Goal: Find specific page/section: Find specific page/section

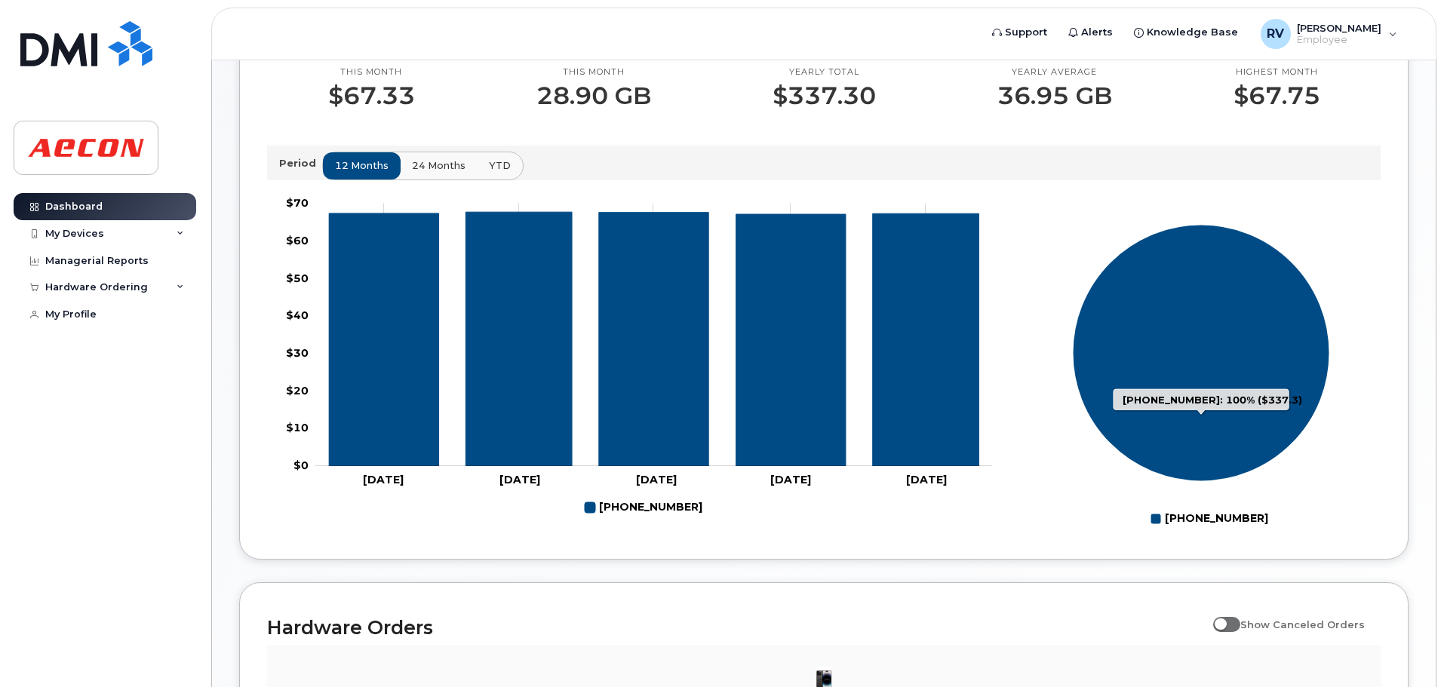
scroll to position [582, 0]
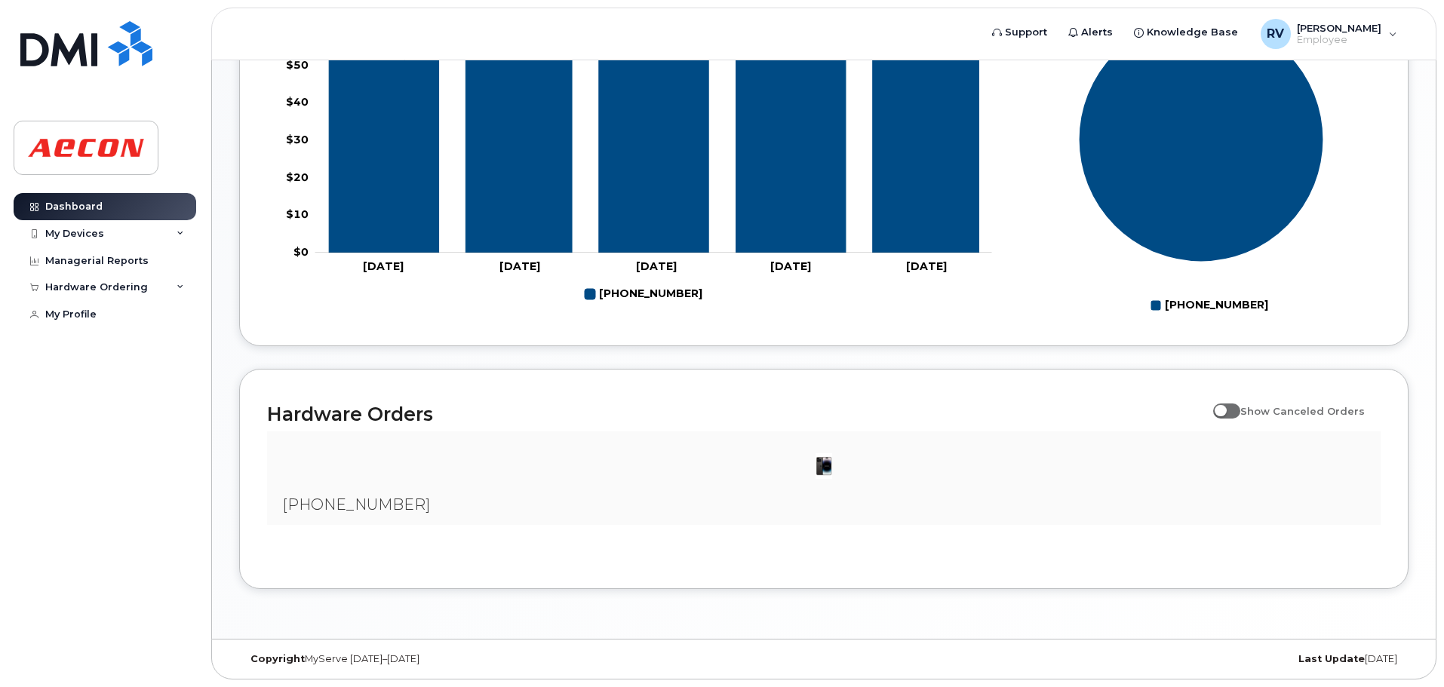
click at [535, 488] on div at bounding box center [823, 466] width 1089 height 45
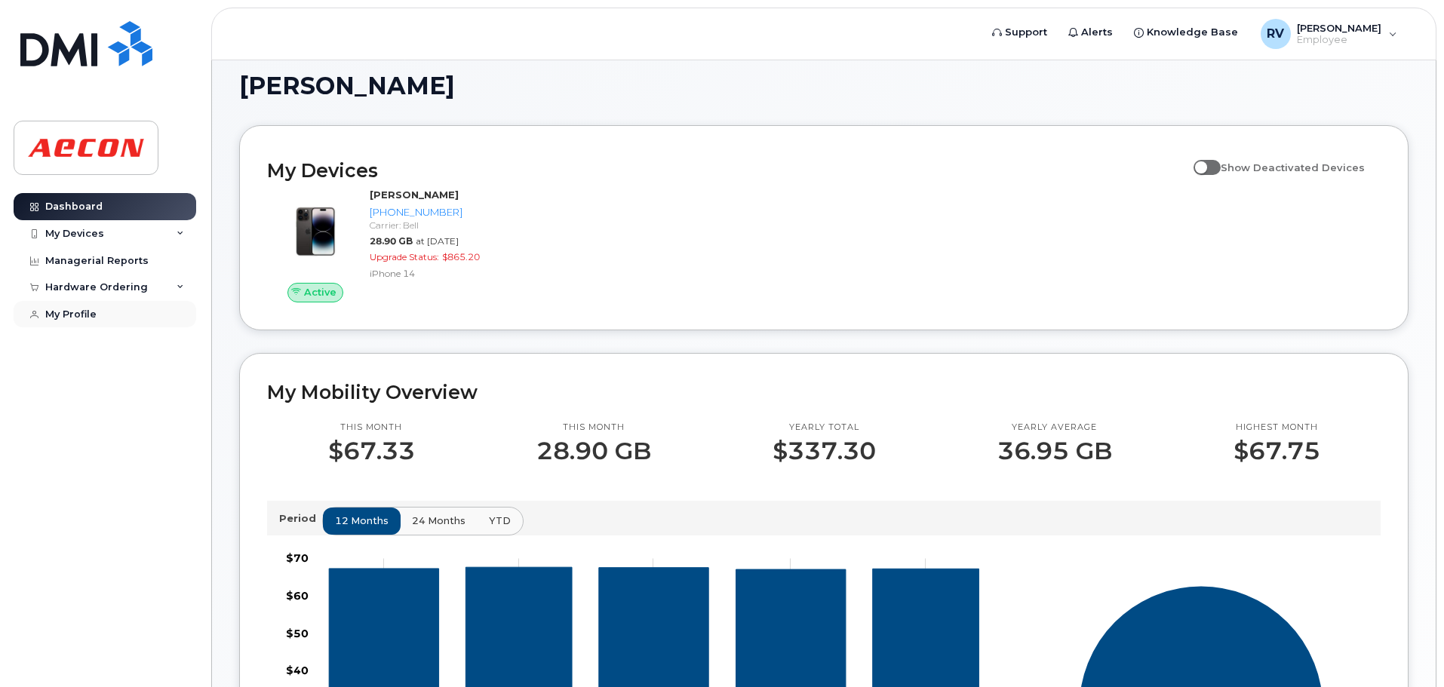
scroll to position [0, 0]
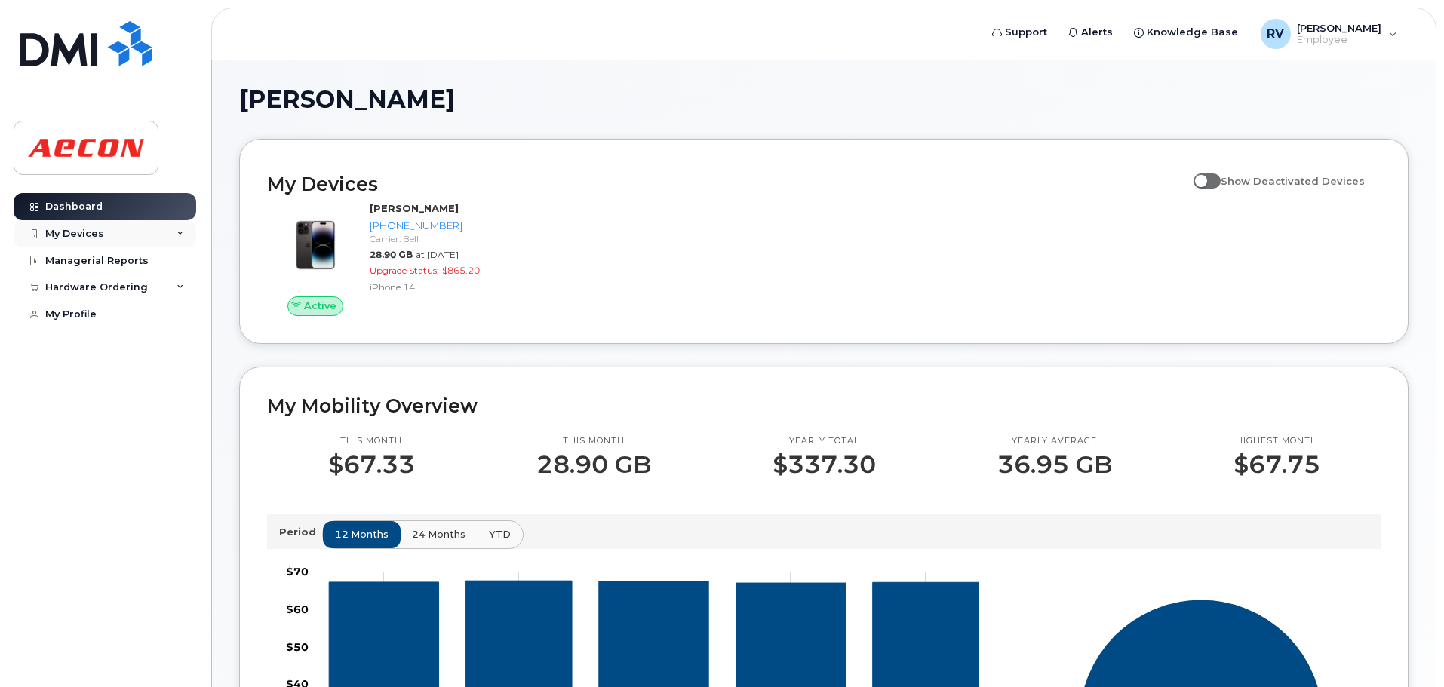
click at [107, 238] on div "My Devices" at bounding box center [105, 233] width 183 height 27
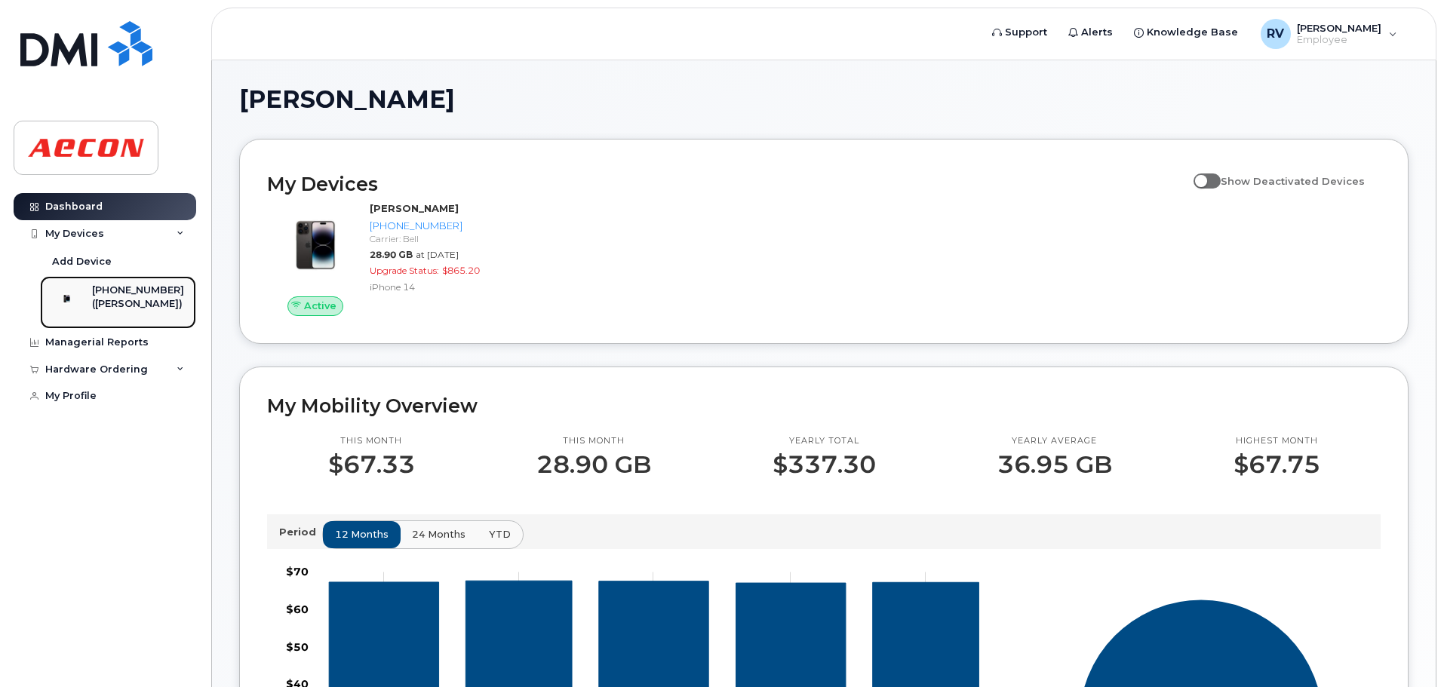
click at [148, 284] on div "[PHONE_NUMBER]" at bounding box center [138, 291] width 92 height 14
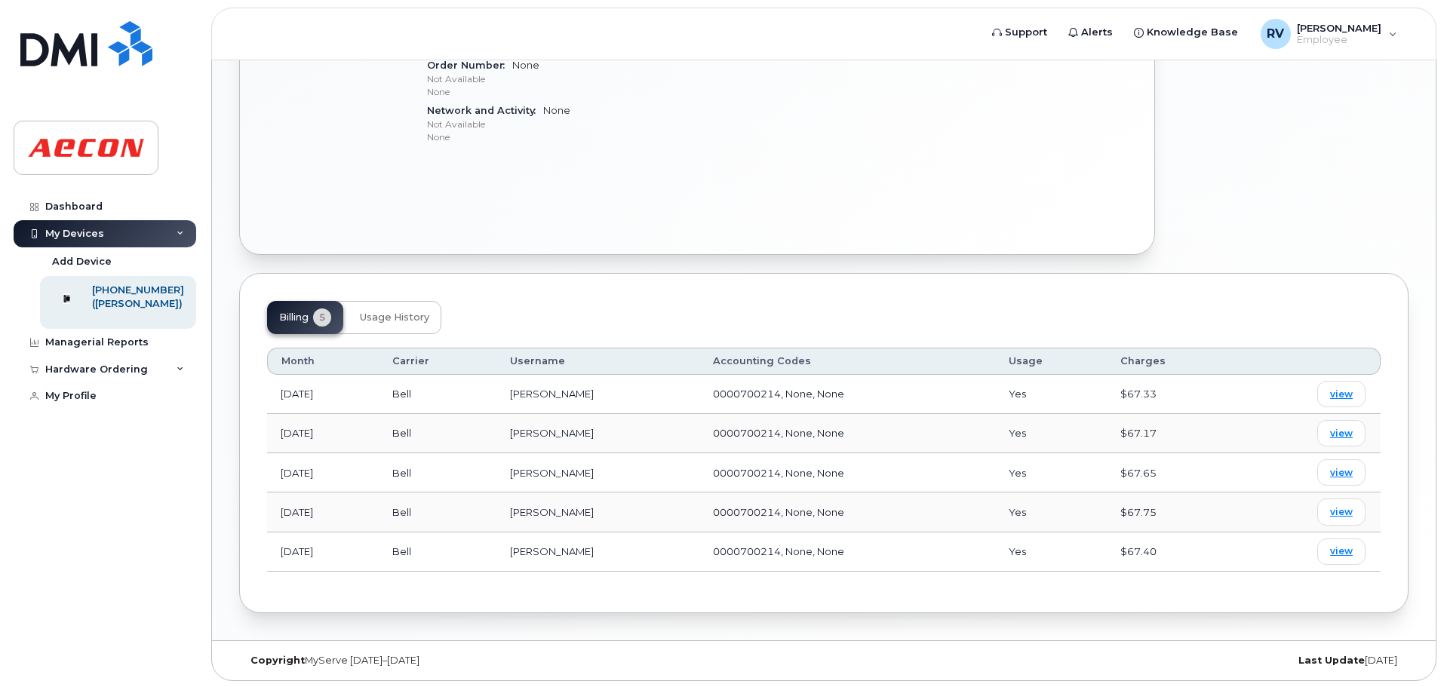
scroll to position [696, 0]
